Goal: Task Accomplishment & Management: Use online tool/utility

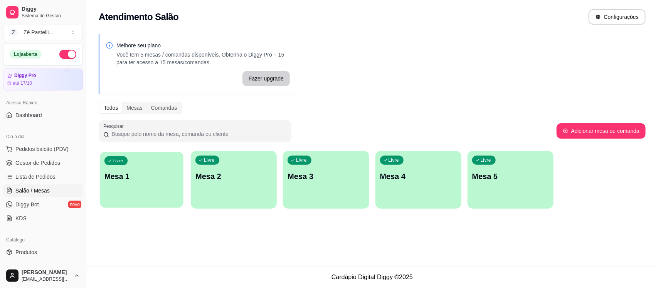
click at [148, 173] on p "Mesa 1" at bounding box center [141, 177] width 74 height 10
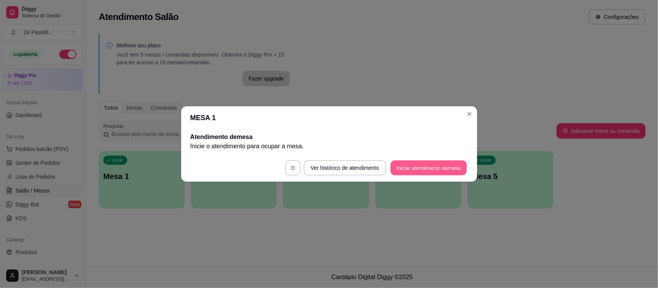
click at [414, 165] on button "Iniciar atendimento de mesa" at bounding box center [429, 168] width 76 height 15
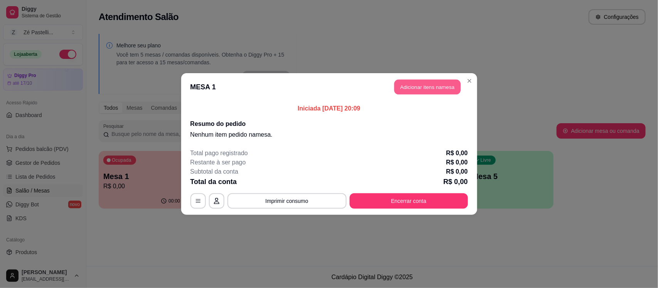
click at [428, 88] on button "Adicionar itens na mesa" at bounding box center [427, 87] width 66 height 15
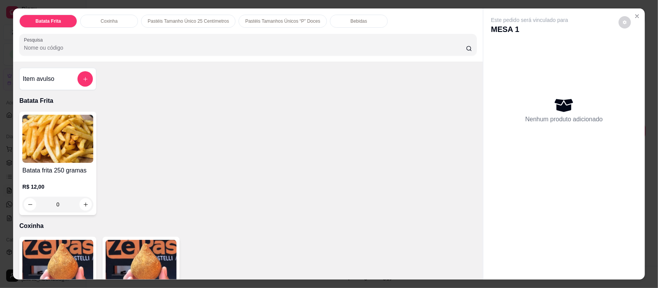
click at [143, 49] on input "Pesquisa" at bounding box center [245, 48] width 442 height 8
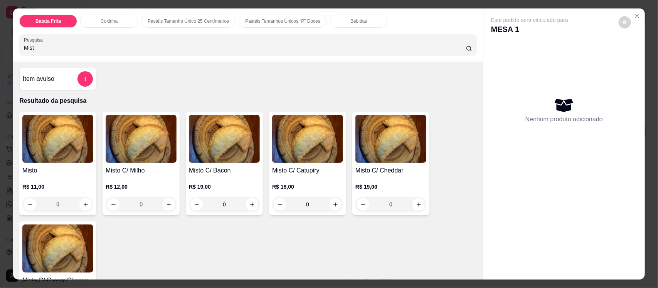
type input "Mist"
click at [128, 155] on img at bounding box center [141, 139] width 71 height 48
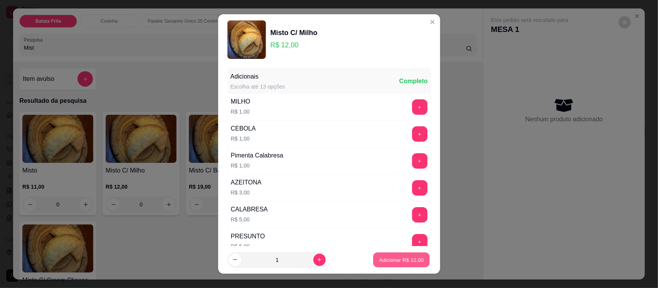
click at [389, 259] on p "Adicionar R$ 12,00" at bounding box center [401, 259] width 45 height 7
type input "1"
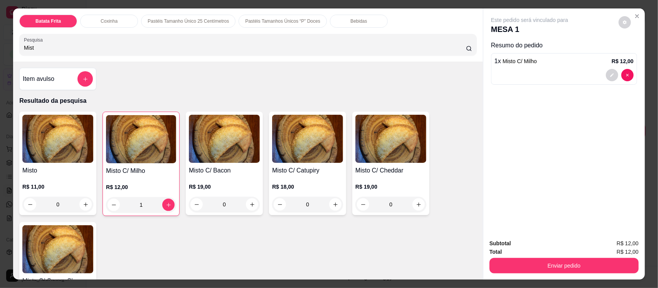
click at [143, 48] on input "Mist" at bounding box center [245, 48] width 442 height 8
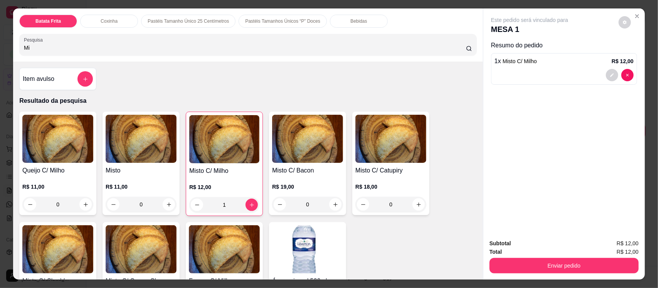
type input "M"
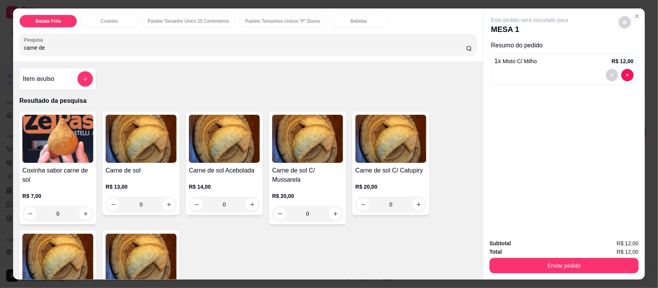
type input "carne de"
click at [149, 156] on img at bounding box center [141, 139] width 71 height 48
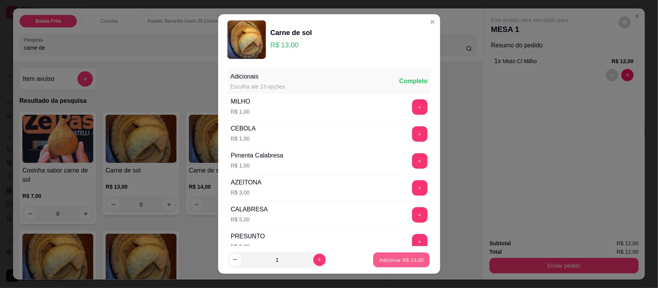
click at [401, 259] on p "Adicionar R$ 13,00" at bounding box center [401, 259] width 45 height 7
type input "1"
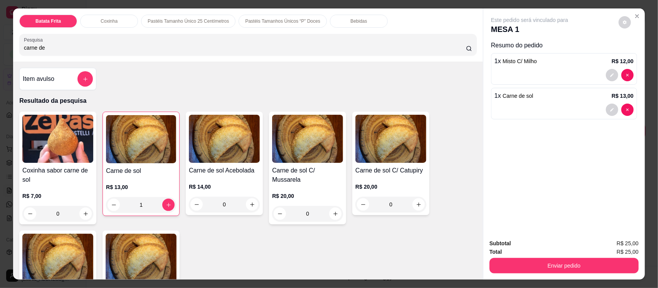
click at [353, 21] on p "Bebidas" at bounding box center [358, 21] width 17 height 6
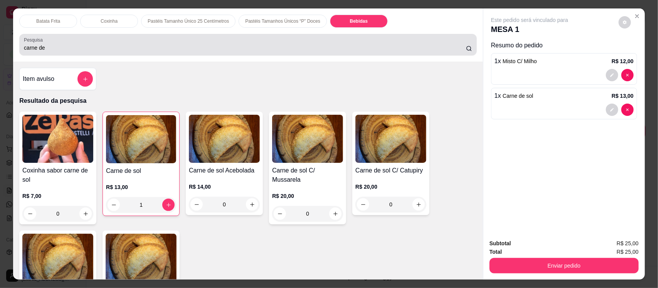
scroll to position [16, 0]
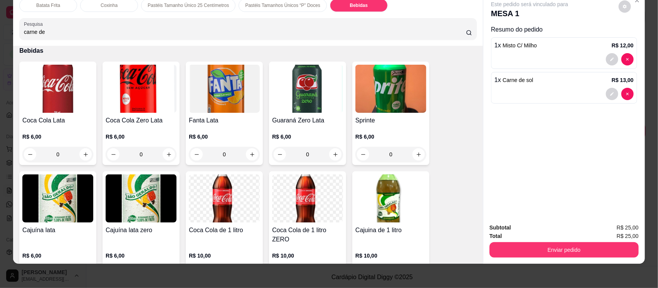
click at [226, 205] on img at bounding box center [224, 199] width 71 height 48
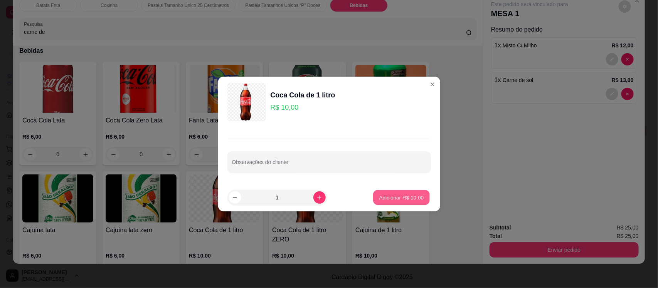
click at [398, 199] on p "Adicionar R$ 10,00" at bounding box center [401, 197] width 45 height 7
type input "1"
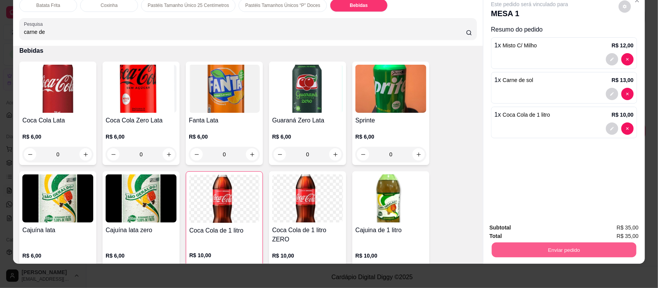
click at [533, 252] on button "Enviar pedido" at bounding box center [564, 250] width 145 height 15
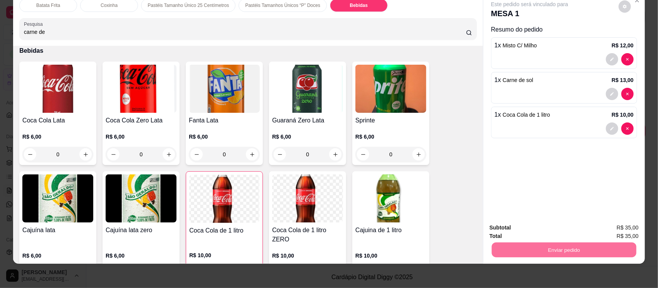
click at [626, 230] on button "Enviar pedido" at bounding box center [618, 231] width 42 height 14
